Goal: Information Seeking & Learning: Learn about a topic

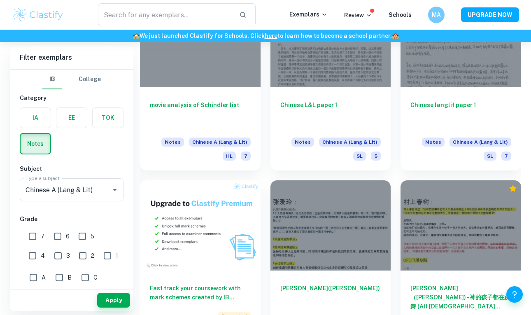
scroll to position [329, 0]
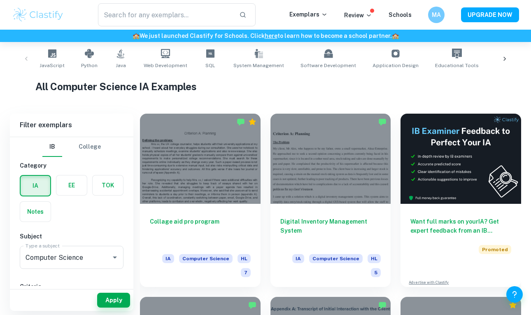
scroll to position [122, 0]
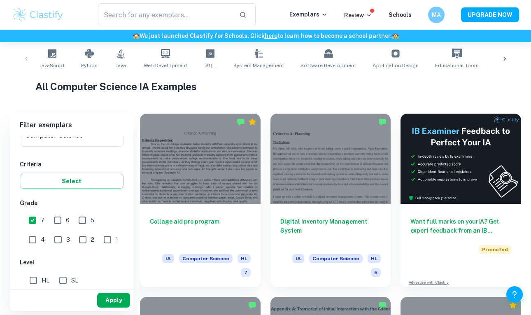
click at [123, 302] on button "Apply" at bounding box center [113, 299] width 33 height 15
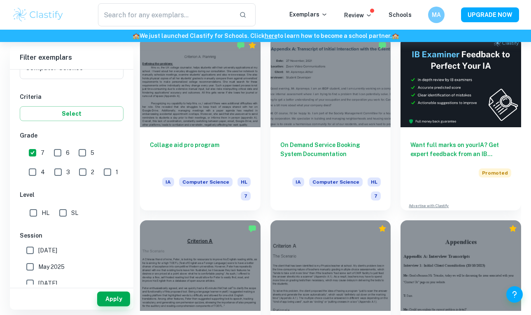
scroll to position [225, 0]
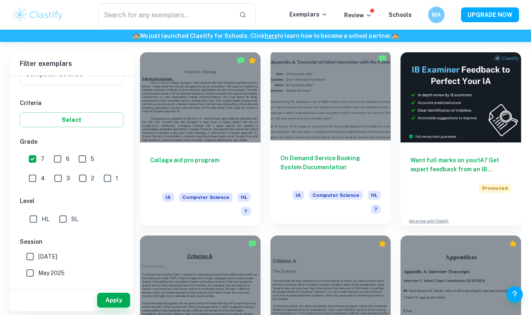
click at [346, 168] on h6 "On Demand Service Booking System Documentation" at bounding box center [330, 166] width 101 height 27
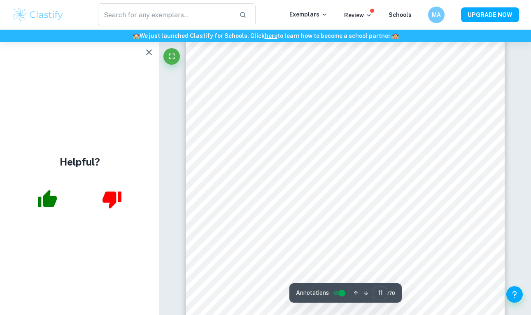
scroll to position [4721, 0]
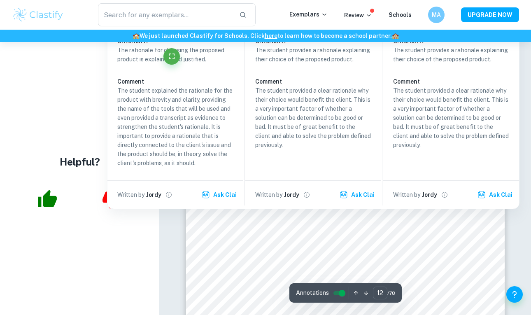
type input "11"
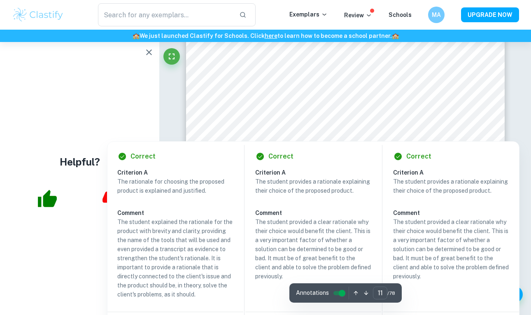
click at [466, 109] on div at bounding box center [344, 112] width 278 height 17
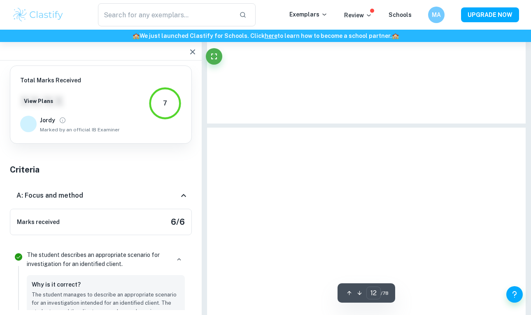
scroll to position [382, 0]
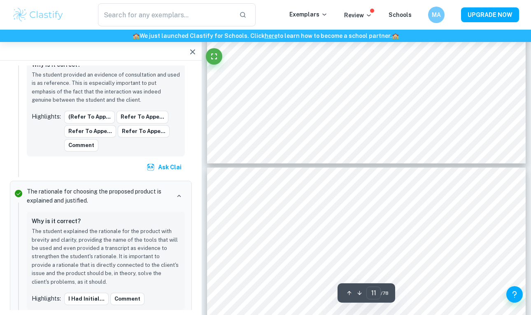
type input "10"
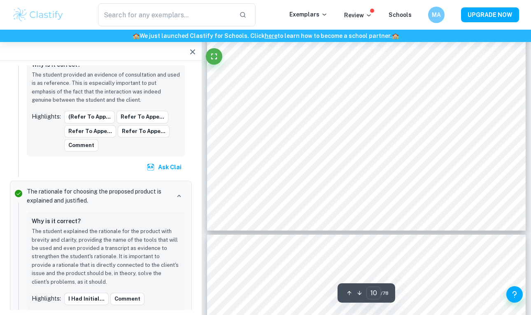
scroll to position [4346, 0]
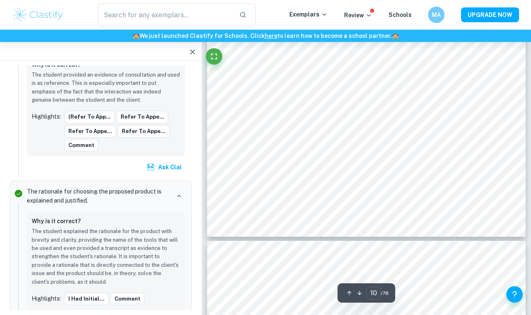
click at [192, 53] on icon "button" at bounding box center [193, 52] width 10 height 10
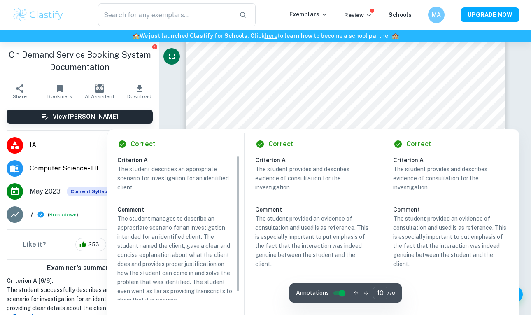
click at [177, 58] on button "Fullscreen" at bounding box center [171, 56] width 16 height 16
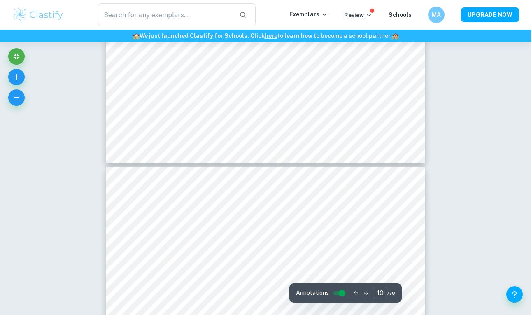
type input "11"
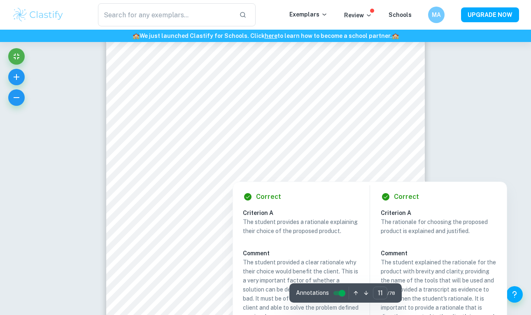
scroll to position [4695, 0]
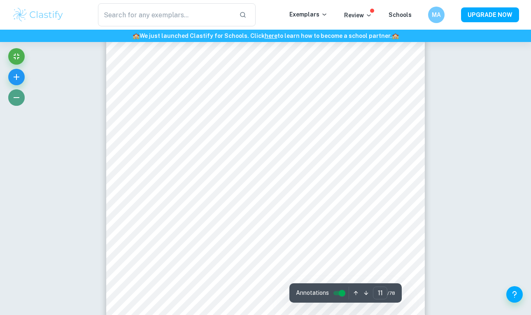
click at [17, 99] on icon "button" at bounding box center [17, 98] width 10 height 10
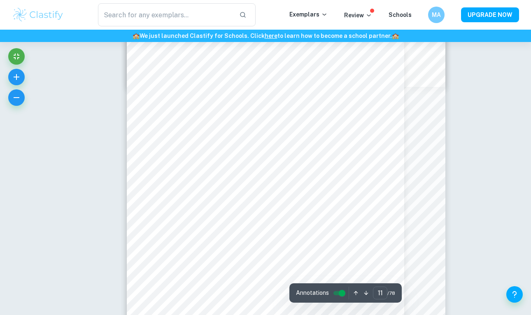
scroll to position [3963, 0]
type input "10"
